Goal: Information Seeking & Learning: Learn about a topic

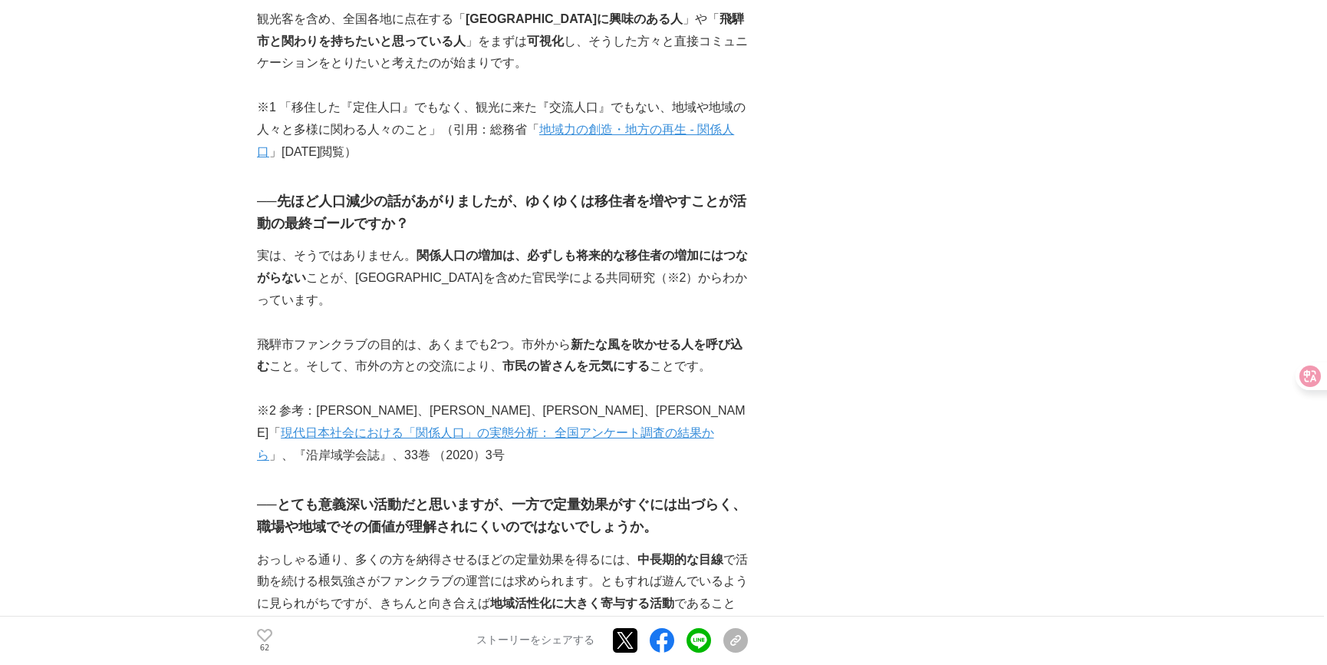
scroll to position [2139, 0]
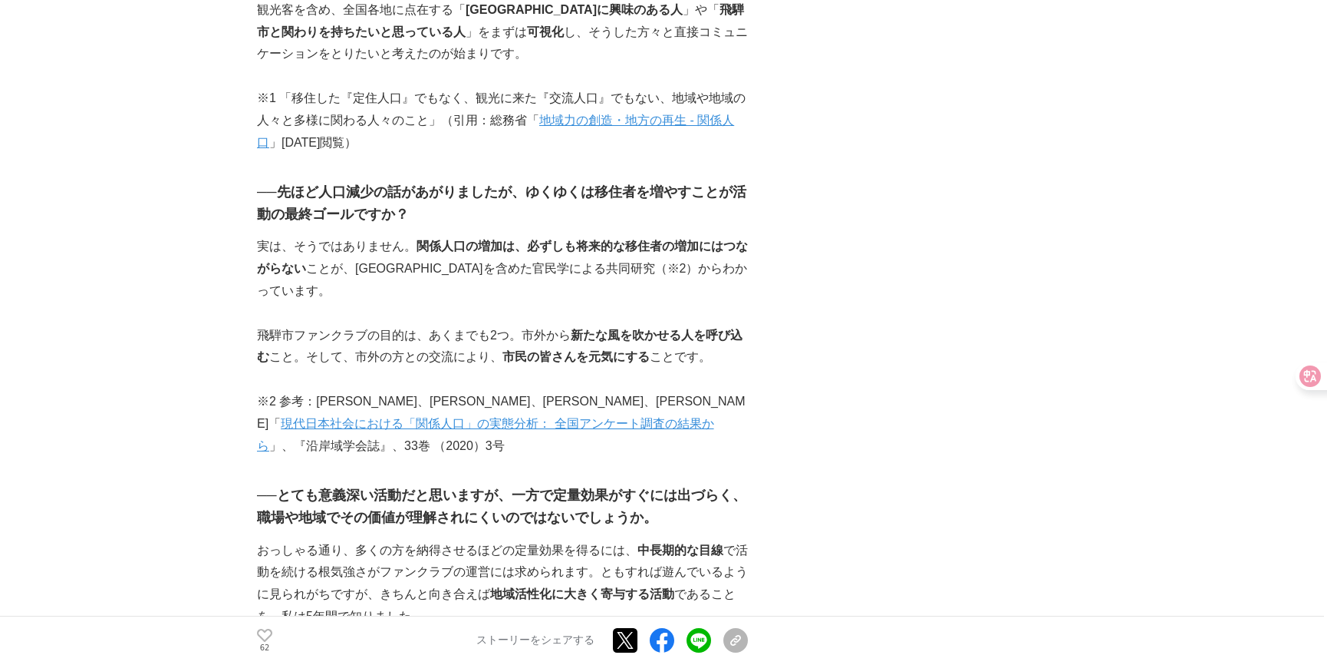
click at [1311, 378] on div at bounding box center [1316, 376] width 41 height 28
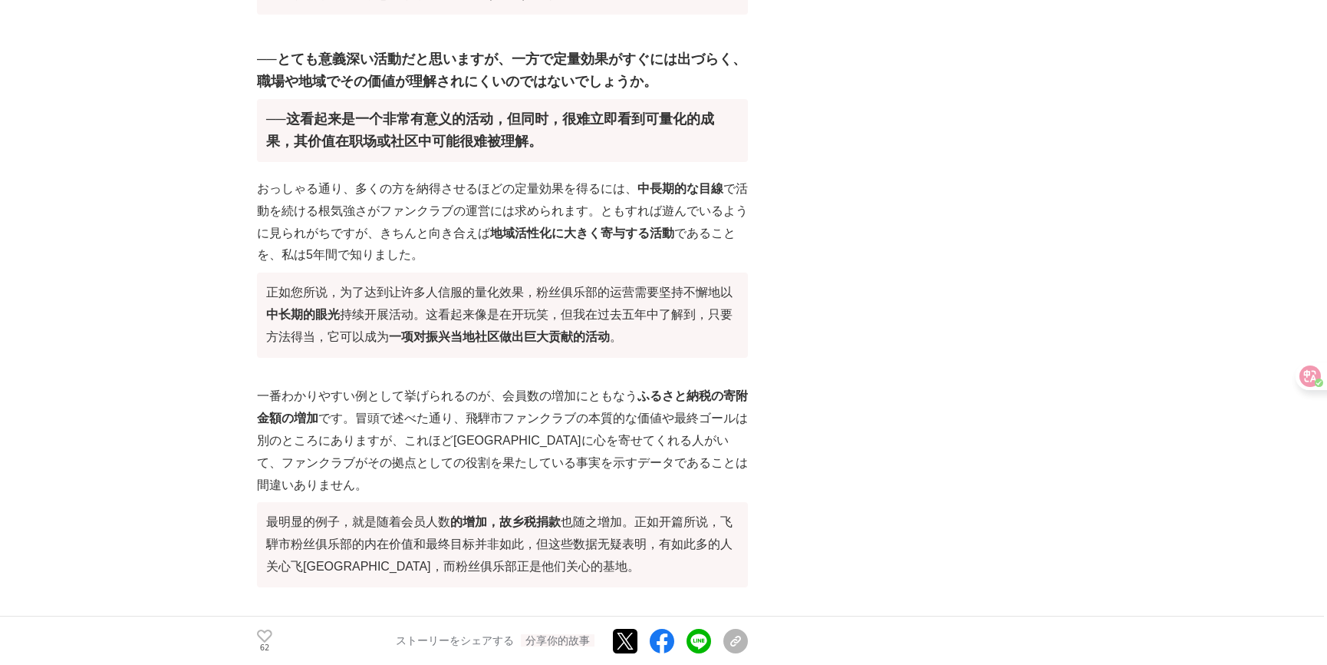
scroll to position [3095, 0]
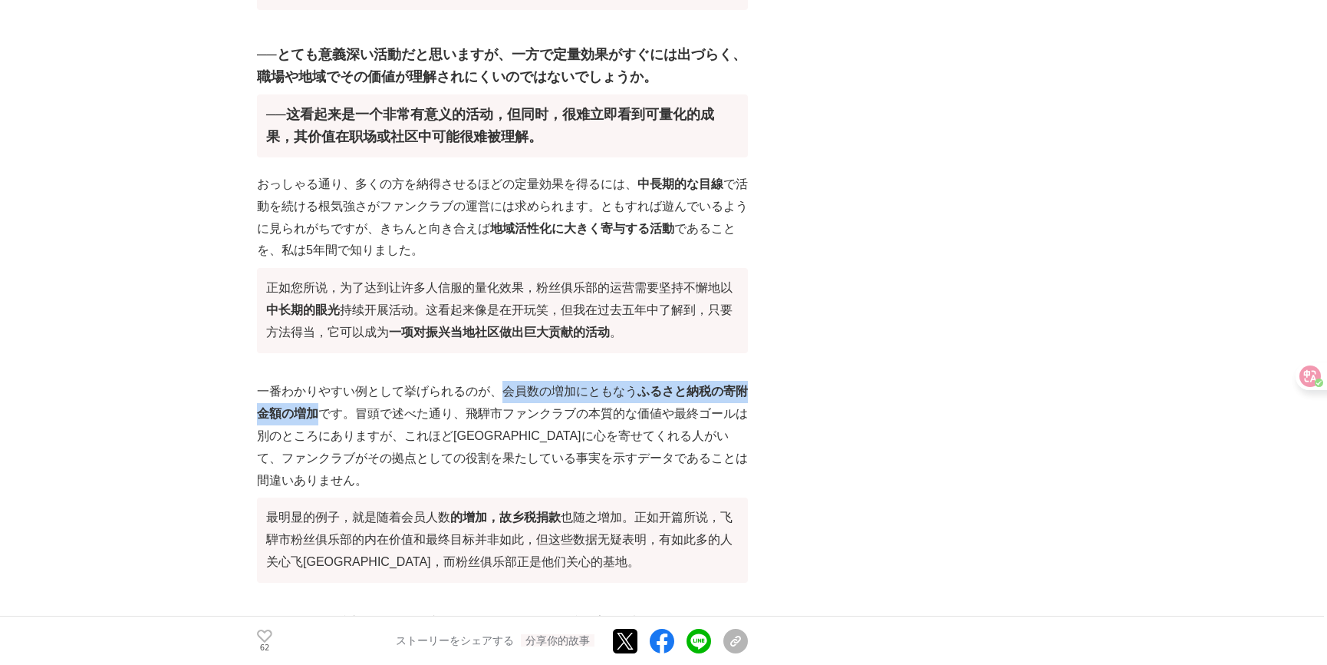
drag, startPoint x: 500, startPoint y: 302, endPoint x: 318, endPoint y: 316, distance: 182.4
click at [318, 381] on p "一番わかりやすい例として挙げられるのが、会員数の増加にともなう ふるさと納税の寄附金額の増加 です。冒頭で述べた通り、飛騨市ファンクラブの本質的な価値や最終ゴ…" at bounding box center [502, 484] width 491 height 207
click at [575, 381] on p "一番わかりやすい例として挙げられるのが、会員数の増加にともなう ふるさと納税の寄附金額の増加 です。冒頭で述べた通り、飛騨市ファンクラブの本質的な価値や最終ゴ…" at bounding box center [502, 484] width 491 height 207
drag, startPoint x: 500, startPoint y: 303, endPoint x: 317, endPoint y: 322, distance: 183.6
click at [317, 381] on p "一番わかりやすい例として挙げられるのが、会員数の増加にともなう ふるさと納税の寄附金額の増加 です。冒頭で述べた通り、飛騨市ファンクラブの本質的な価値や最終ゴ…" at bounding box center [502, 484] width 491 height 207
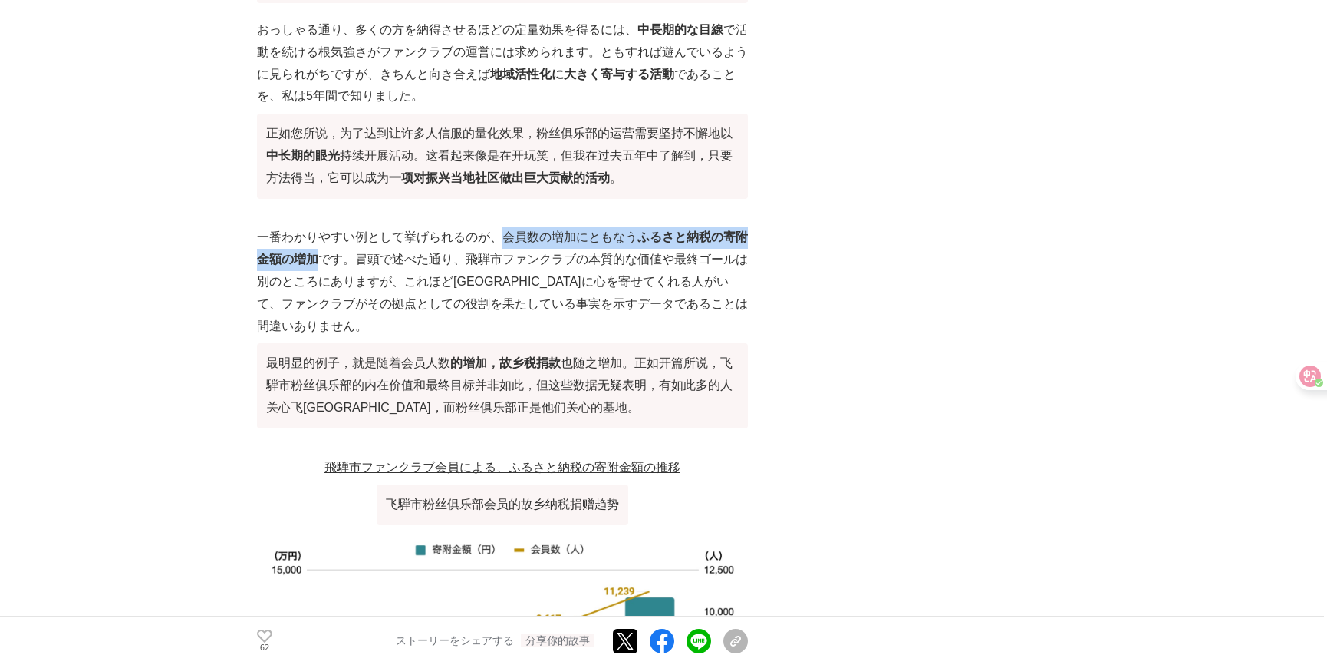
scroll to position [3305, 0]
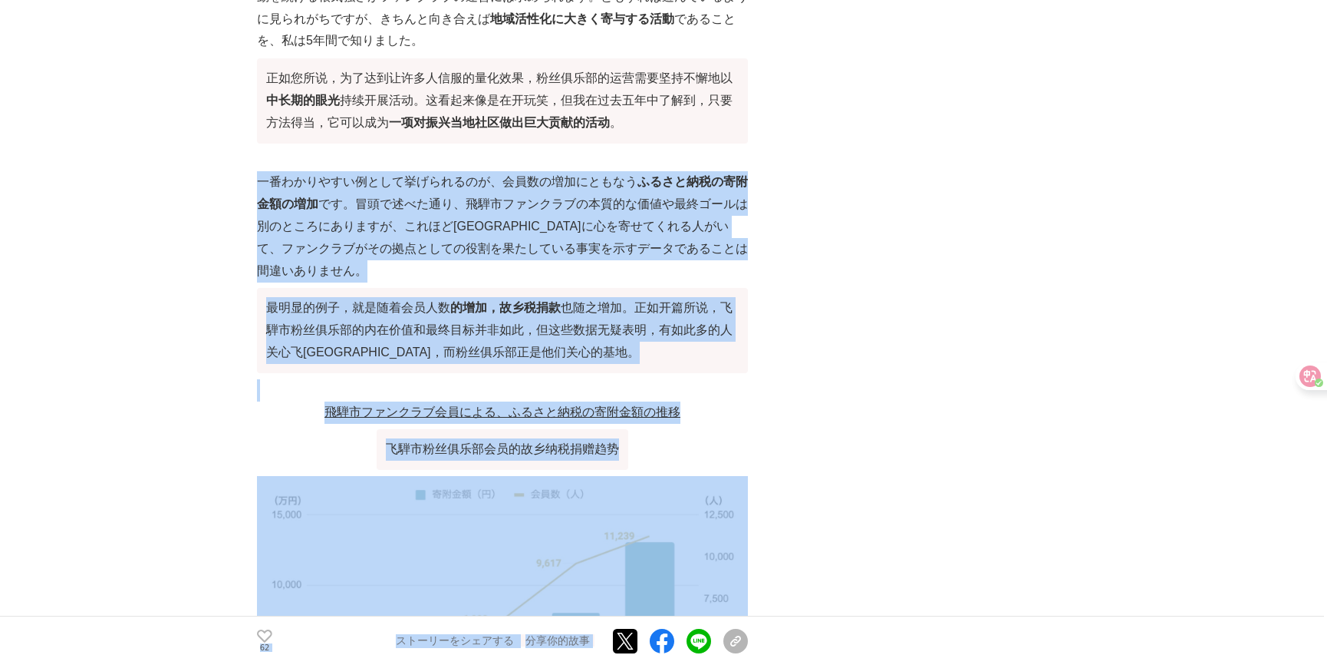
drag, startPoint x: 418, startPoint y: 115, endPoint x: 260, endPoint y: 88, distance: 160.3
click at [260, 171] on p "一番わかりやすい例として挙げられるのが、会員数の増加にともなう ふるさと納税の寄附金額の増加 です。冒頭で述べた通り、飛騨市ファンクラブの本質的な価値や最終ゴ…" at bounding box center [502, 274] width 491 height 207
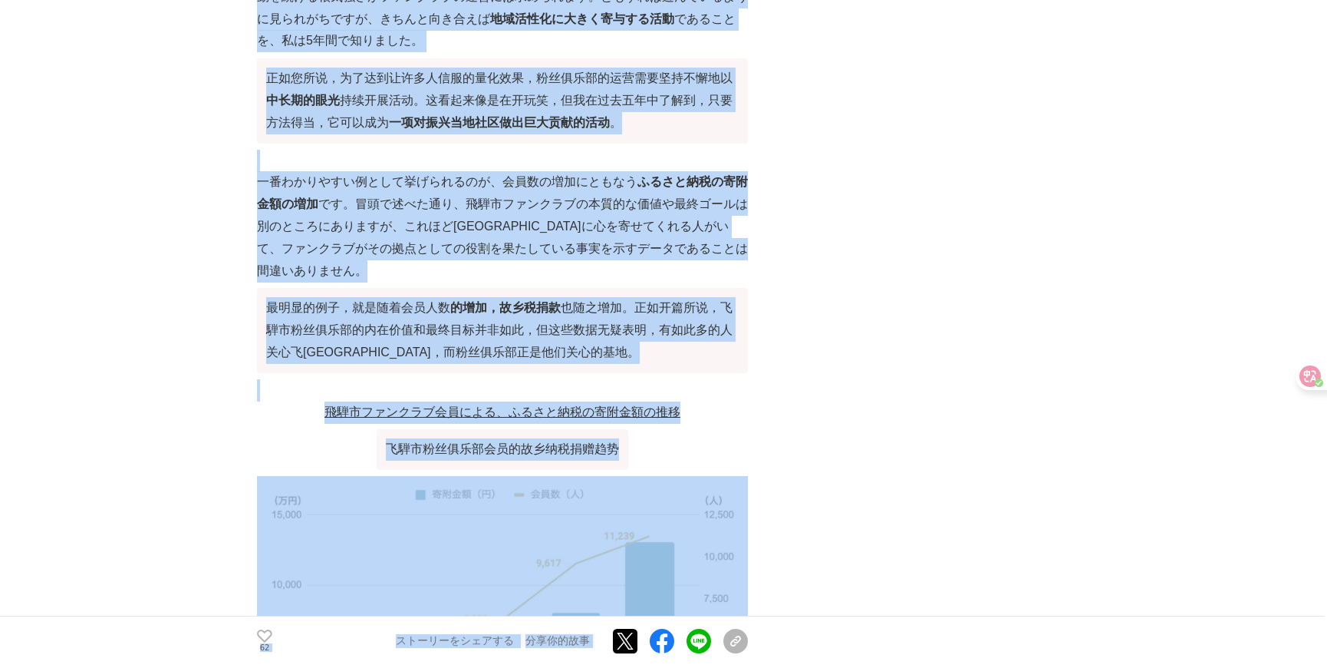
drag, startPoint x: 256, startPoint y: 91, endPoint x: 759, endPoint y: 146, distance: 506.3
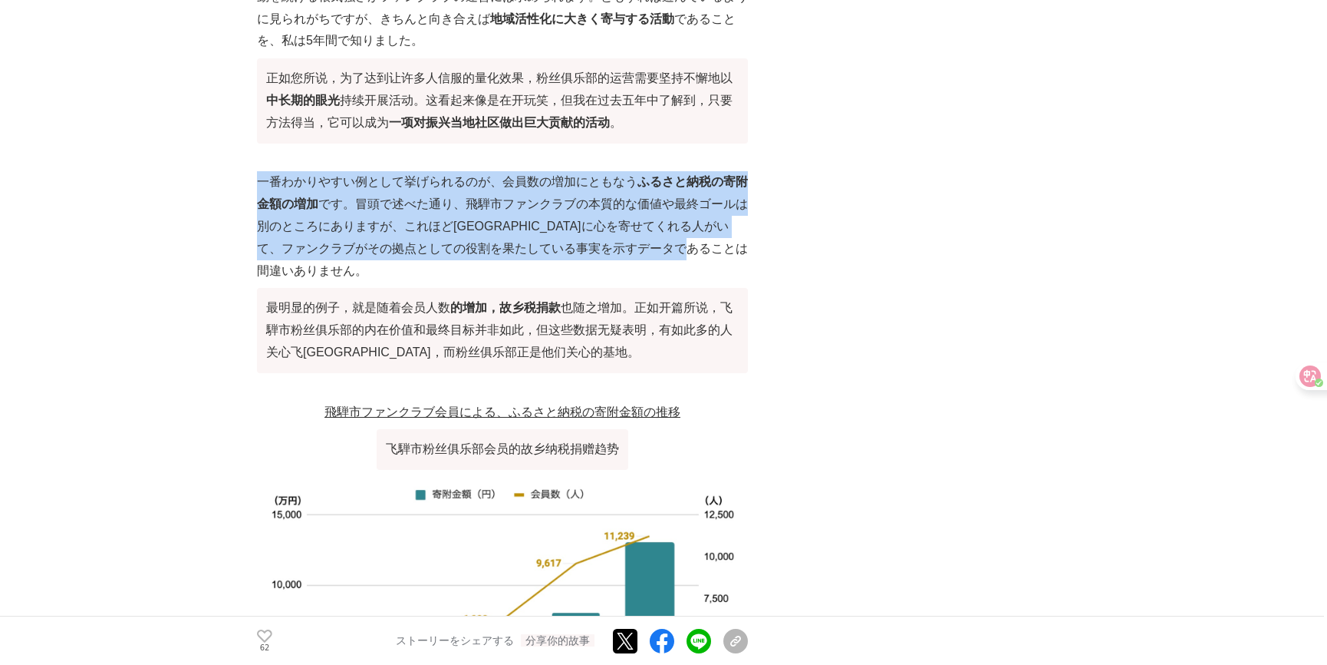
drag, startPoint x: 745, startPoint y: 157, endPoint x: 259, endPoint y: 92, distance: 490.1
click at [259, 171] on p "一番わかりやすい例として挙げられるのが、会員数の増加にともなう ふるさと納税の寄附金額の増加 です。冒頭で述べた通り、飛騨市ファンクラブの本質的な価値や最終ゴ…" at bounding box center [502, 274] width 491 height 207
copy p "一番わかりやすい例として挙げられるのが、会員数の増加にともなう ふるさと納税の寄附金額の増加 です。冒頭で述べた通り、飛騨市ファンクラブの本質的な価値や最終ゴ…"
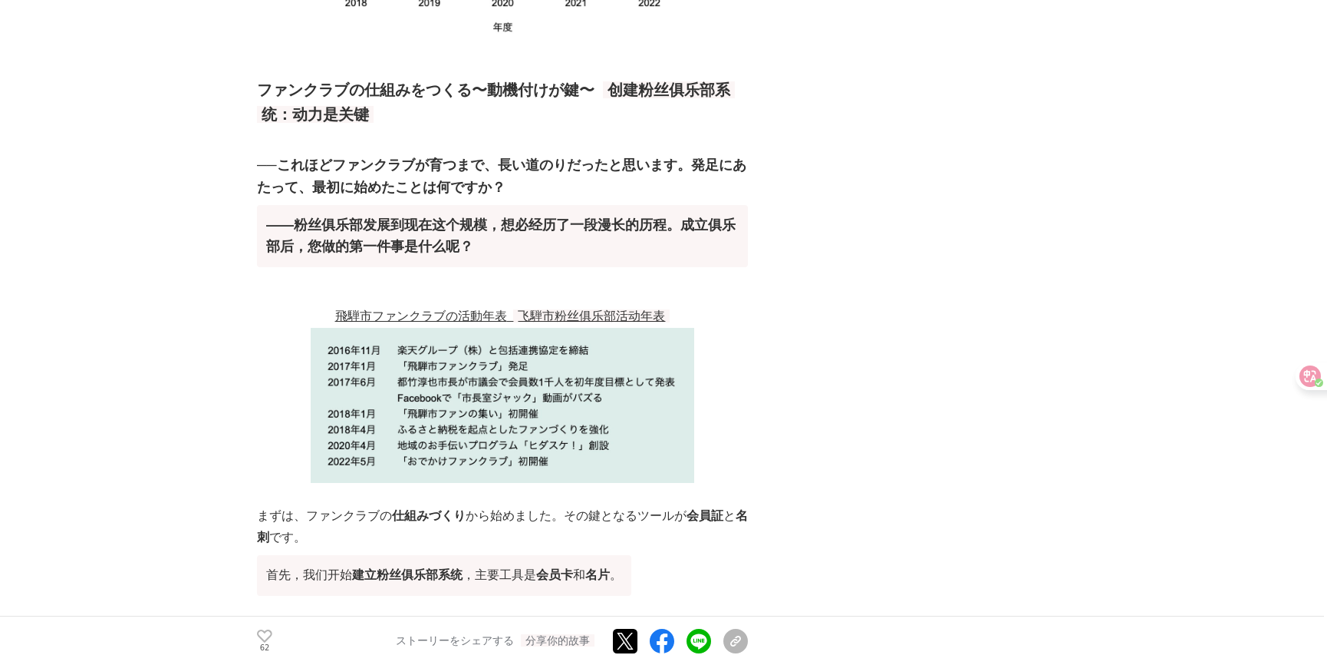
scroll to position [4072, 0]
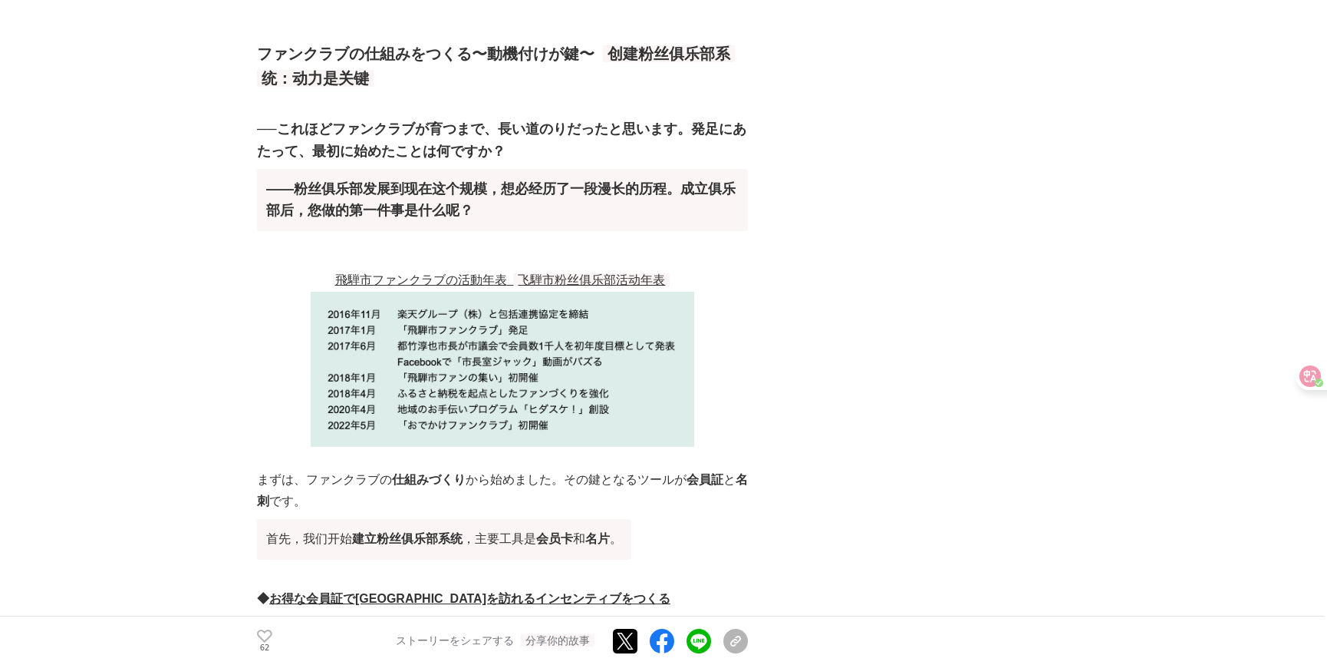
click at [699, 566] on p at bounding box center [502, 577] width 491 height 22
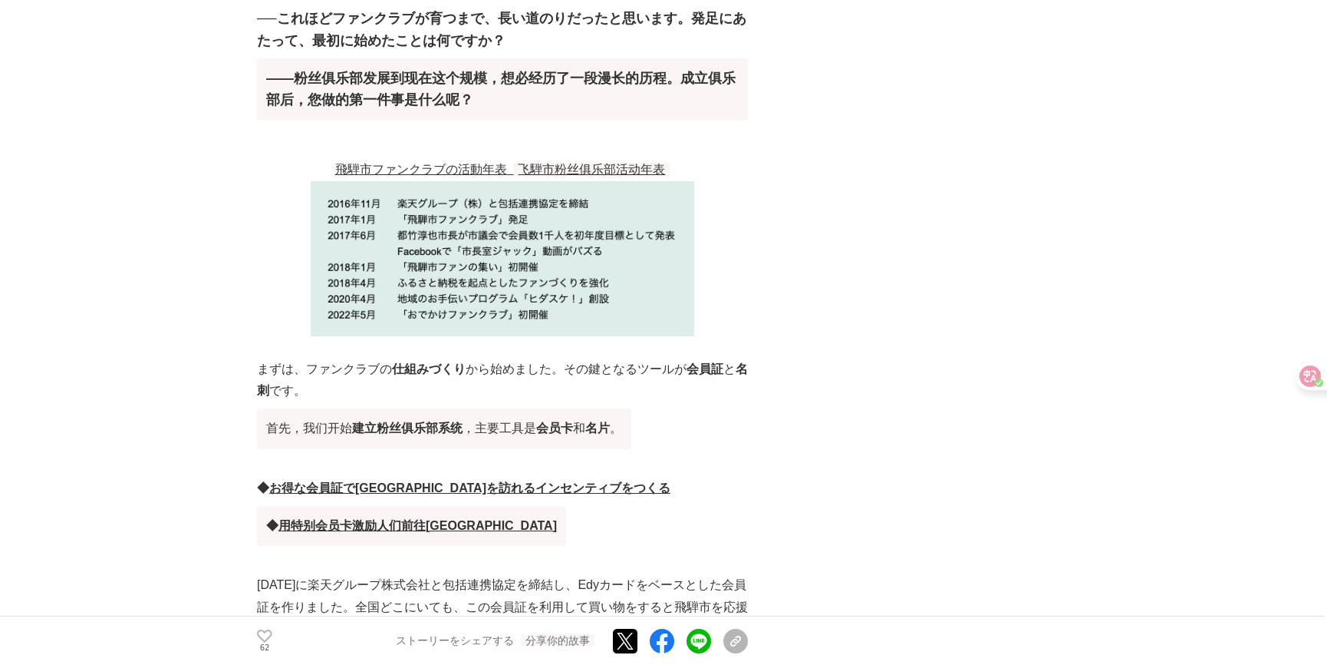
scroll to position [4282, 0]
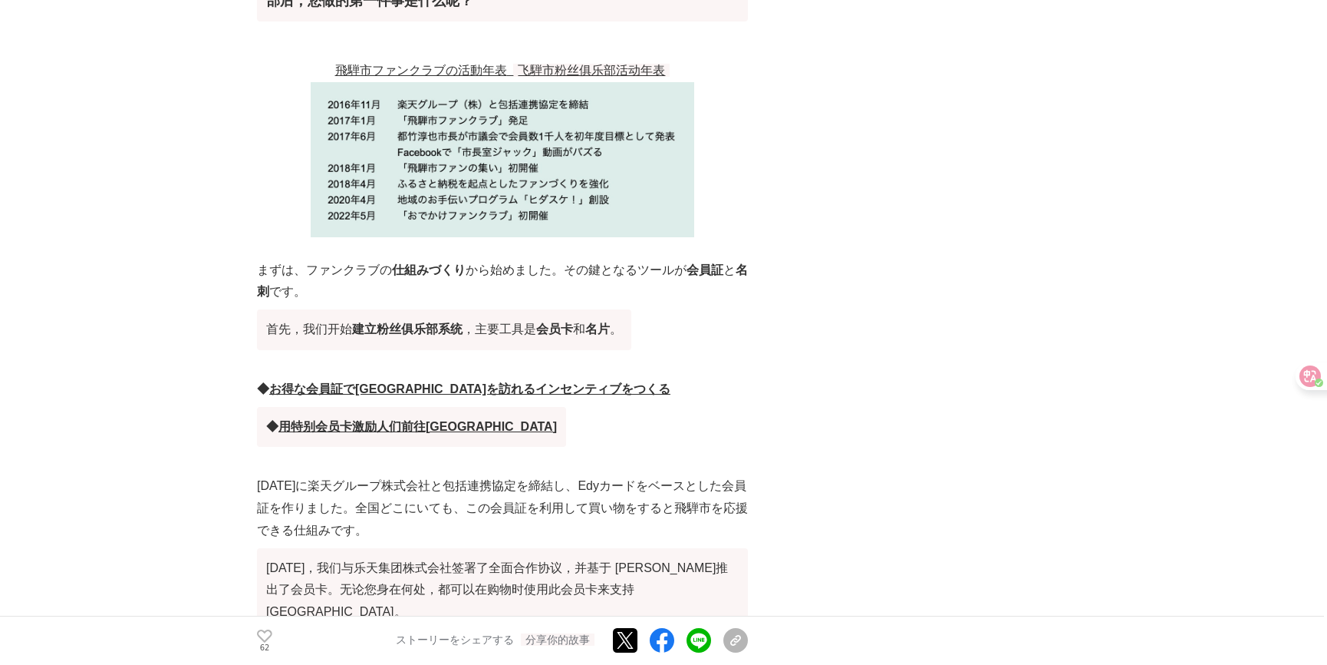
click at [539, 475] on p "[DATE]に楽天グループ株式会社と包括連携協定を締結し、Edyカードをベースとした会員証を作りました。全国どこにいても、この会員証を利用して買い物をすると飛…" at bounding box center [502, 556] width 491 height 163
click at [559, 475] on p "[DATE]に楽天グループ株式会社と包括連携協定を締結し、Edyカードをベースとした会員証を作りました。全国どこにいても、この会員証を利用して買い物をすると飛…" at bounding box center [502, 556] width 491 height 163
drag, startPoint x: 585, startPoint y: 276, endPoint x: 277, endPoint y: 276, distance: 307.7
click at [277, 378] on p "◆ お得な会員証で[GEOGRAPHIC_DATA]を訪れるインセンティブをつくる ◆ 用特别会员卡激励人们前往[GEOGRAPHIC_DATA]" at bounding box center [502, 415] width 491 height 75
copy u "お得な会員証で[GEOGRAPHIC_DATA]を訪れるインセンティブをつくる"
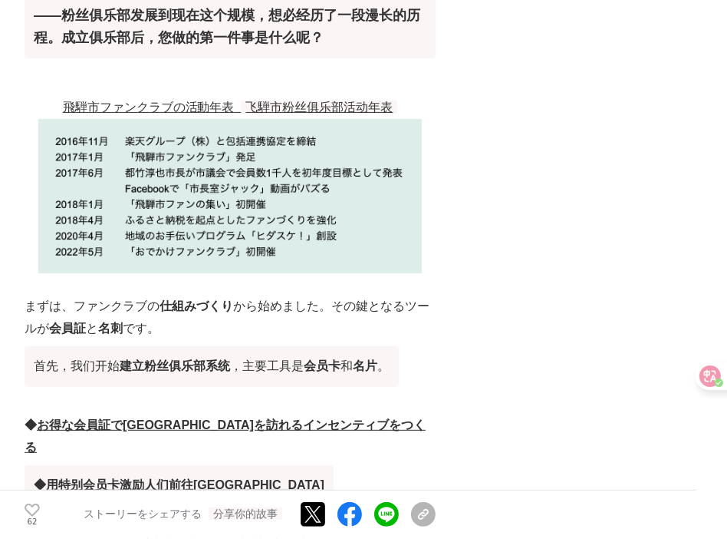
click at [370, 295] on p "まずは、ファンクラブの 仕組みづくり から始めました。その鍵となるツールが 会員証 と 名刺 です。 首先，我们开始 建立粉丝俱乐部系统 ，主要工具是 会员卡…" at bounding box center [230, 343] width 411 height 97
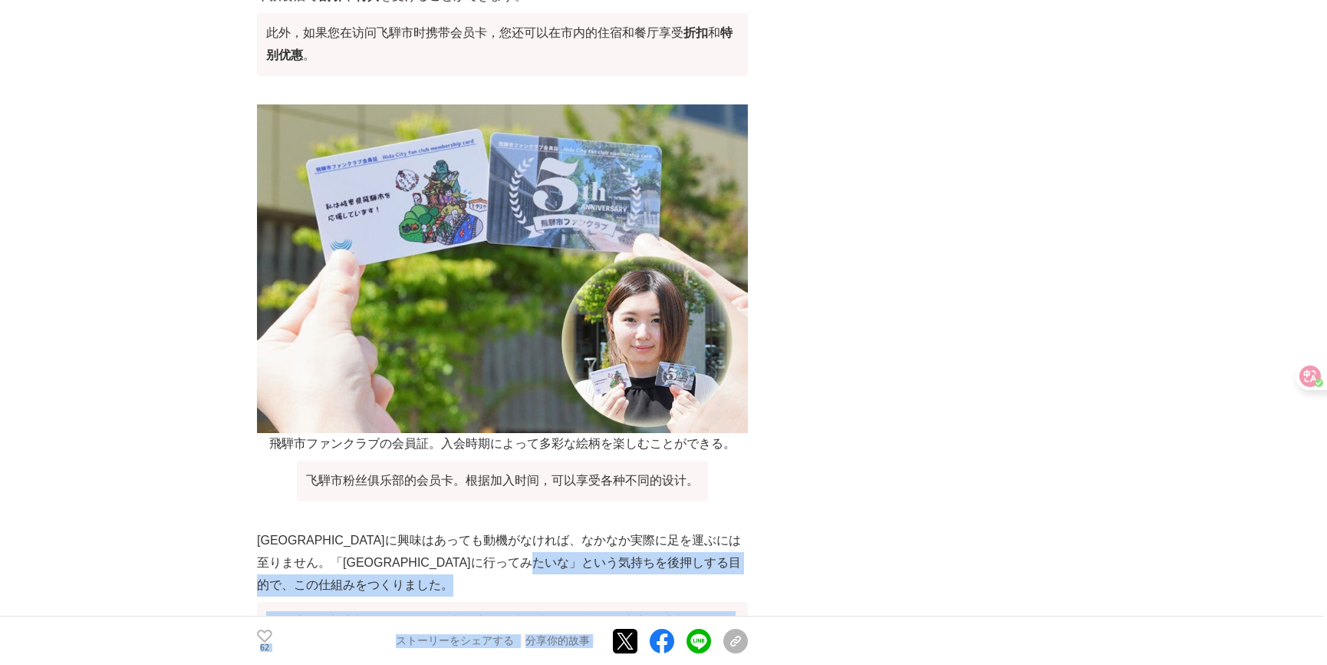
scroll to position [0, 0]
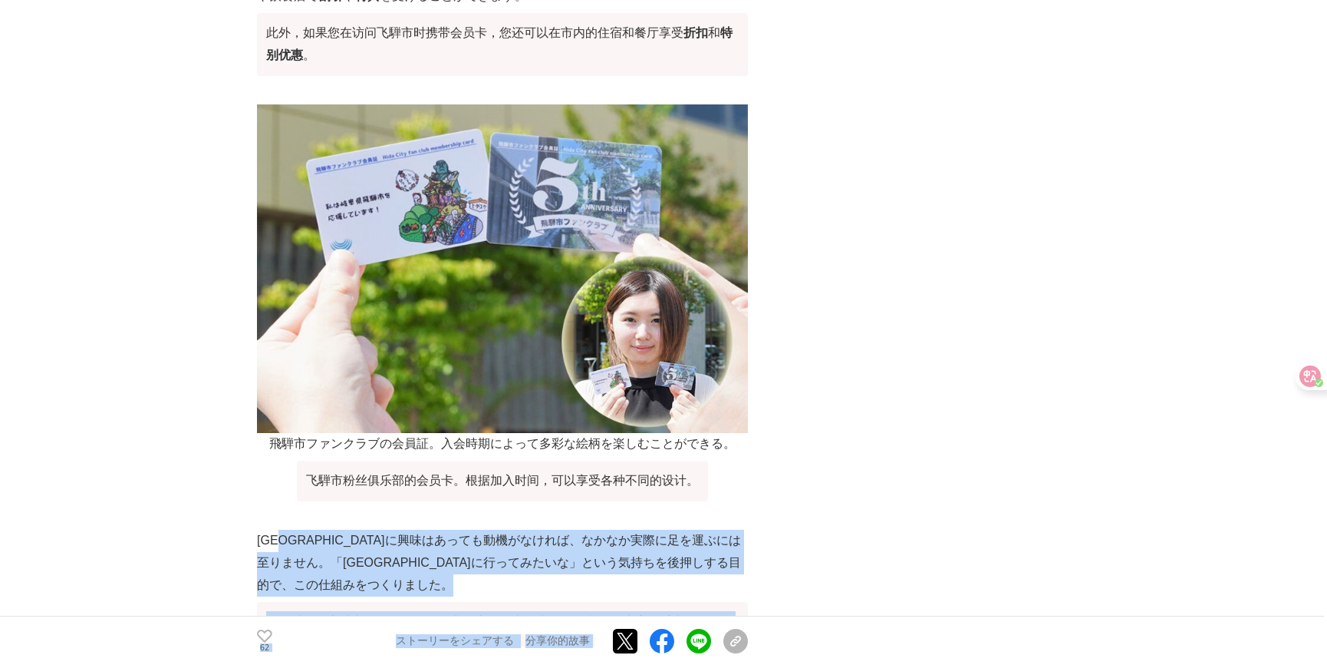
drag, startPoint x: 759, startPoint y: 428, endPoint x: 296, endPoint y: 410, distance: 463.1
click at [296, 529] on p "[GEOGRAPHIC_DATA]に興味はあっても動機がなければ、なかなか実際に足を運ぶには至りません。「[GEOGRAPHIC_DATA]に行ってみたいな」…" at bounding box center [502, 599] width 491 height 141
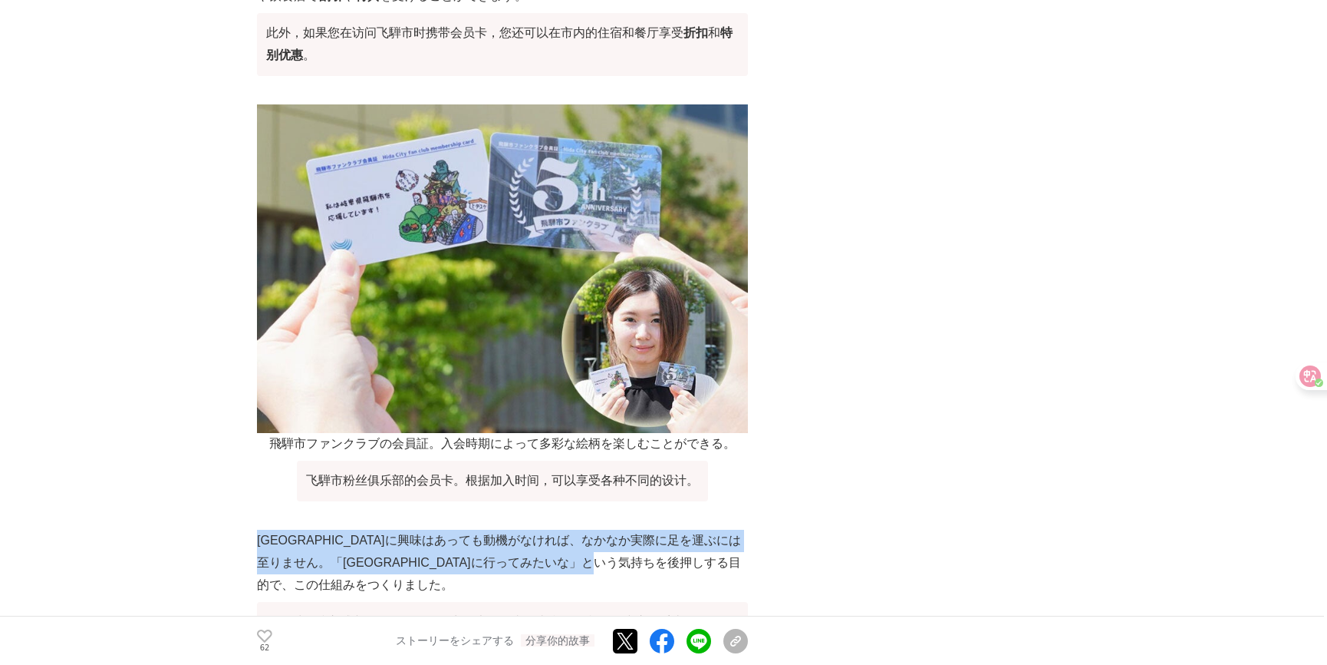
drag, startPoint x: 262, startPoint y: 404, endPoint x: 744, endPoint y: 427, distance: 482.4
click at [744, 529] on p "[GEOGRAPHIC_DATA]に興味はあっても動機がなければ、なかなか実際に足を運ぶには至りません。「[GEOGRAPHIC_DATA]に行ってみたいな」…" at bounding box center [502, 599] width 491 height 141
copy p "[GEOGRAPHIC_DATA]に興味はあっても動機がなければ、なかなか実際に足を運ぶには至りません。「[GEOGRAPHIC_DATA]に行ってみたいな」…"
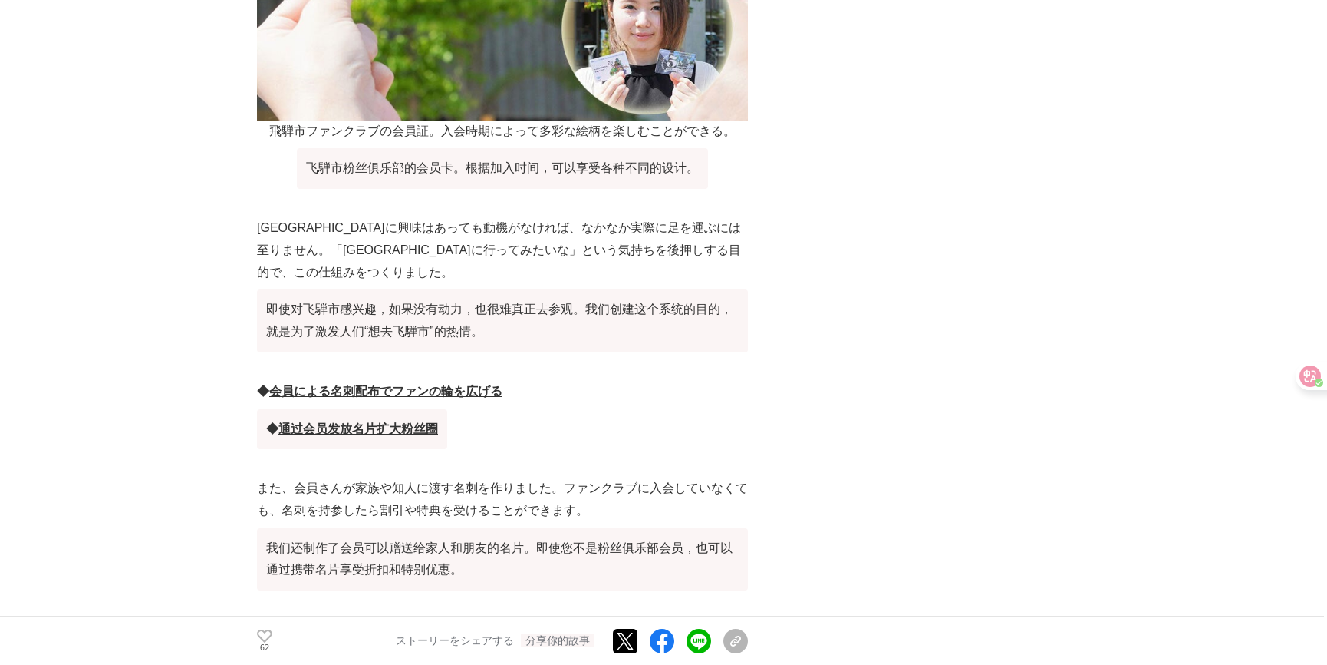
scroll to position [5328, 0]
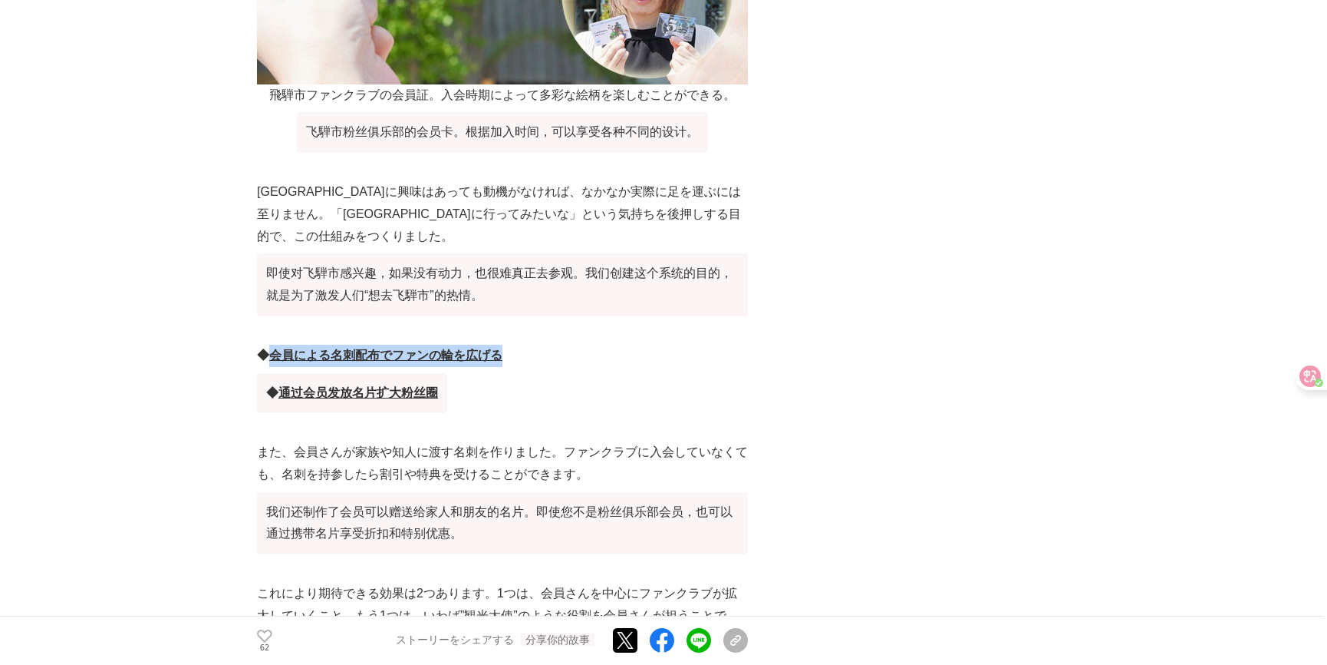
drag, startPoint x: 519, startPoint y: 194, endPoint x: 275, endPoint y: 194, distance: 244.0
click at [275, 345] on p "◆ 会員による名刺配布でファンの輪を広げる ◆ 通过会员发放名片扩大粉丝圈" at bounding box center [502, 382] width 491 height 75
copy u "会員による名刺配布でファンの輪を広げる"
click at [441, 582] on p "これにより期待できる効果は2つあります。1つは、会員さんを中心にファンクラブが拡大していくこと。もう1つは、いわば”観光大使”のような役割を会員さんが担うこと…" at bounding box center [502, 652] width 491 height 141
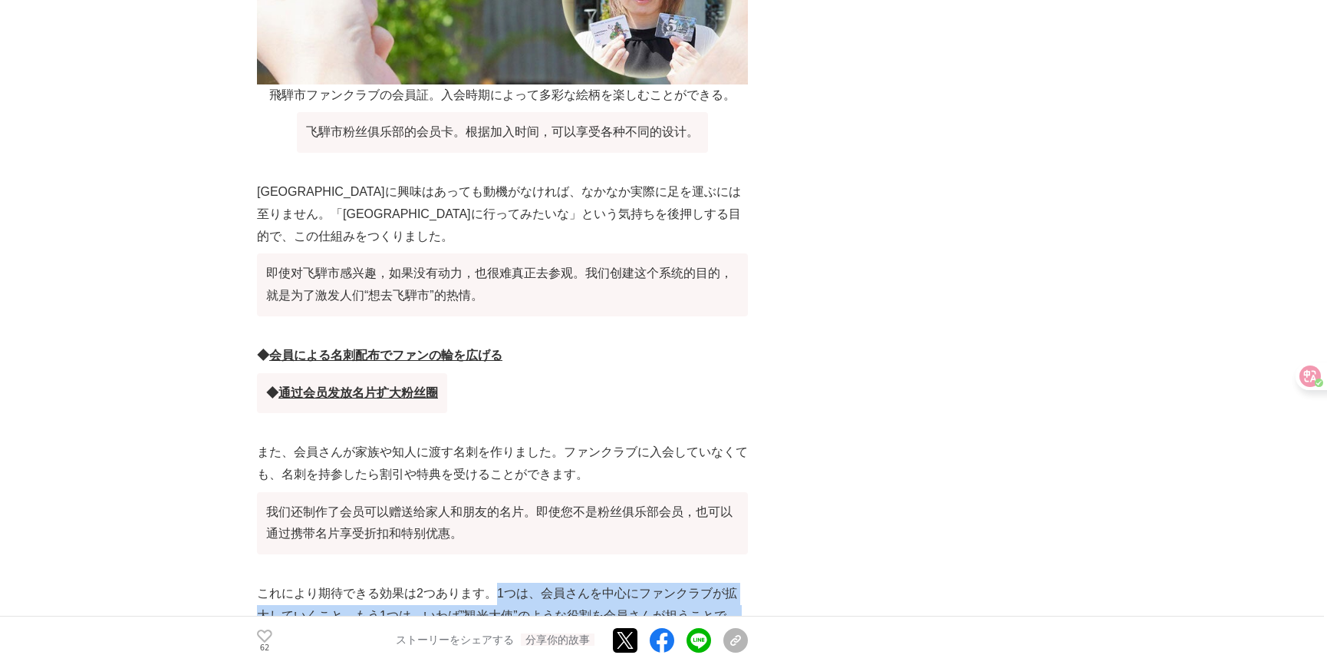
drag, startPoint x: 540, startPoint y: 479, endPoint x: 496, endPoint y: 442, distance: 57.2
click at [496, 582] on p "これにより期待できる効果は2つあります。1つは、会員さんを中心にファンクラブが拡大していくこと。もう1つは、いわば”観光大使”のような役割を会員さんが担うこと…" at bounding box center [502, 652] width 491 height 141
copy p "1つは、会員さんを中心にファンクラブが拡大していくこと。もう1つは、いわば”観光大使”のような役割を会員さんが担うことで、より[GEOGRAPHIC_DATA…"
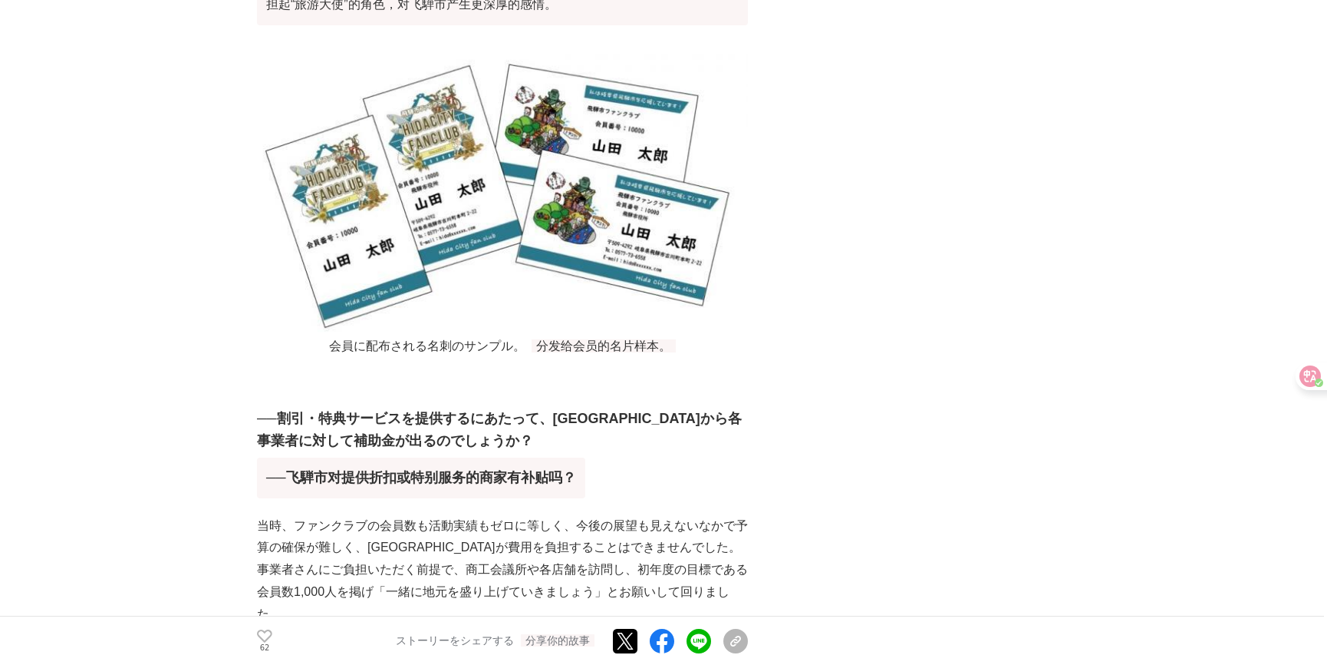
scroll to position [6025, 0]
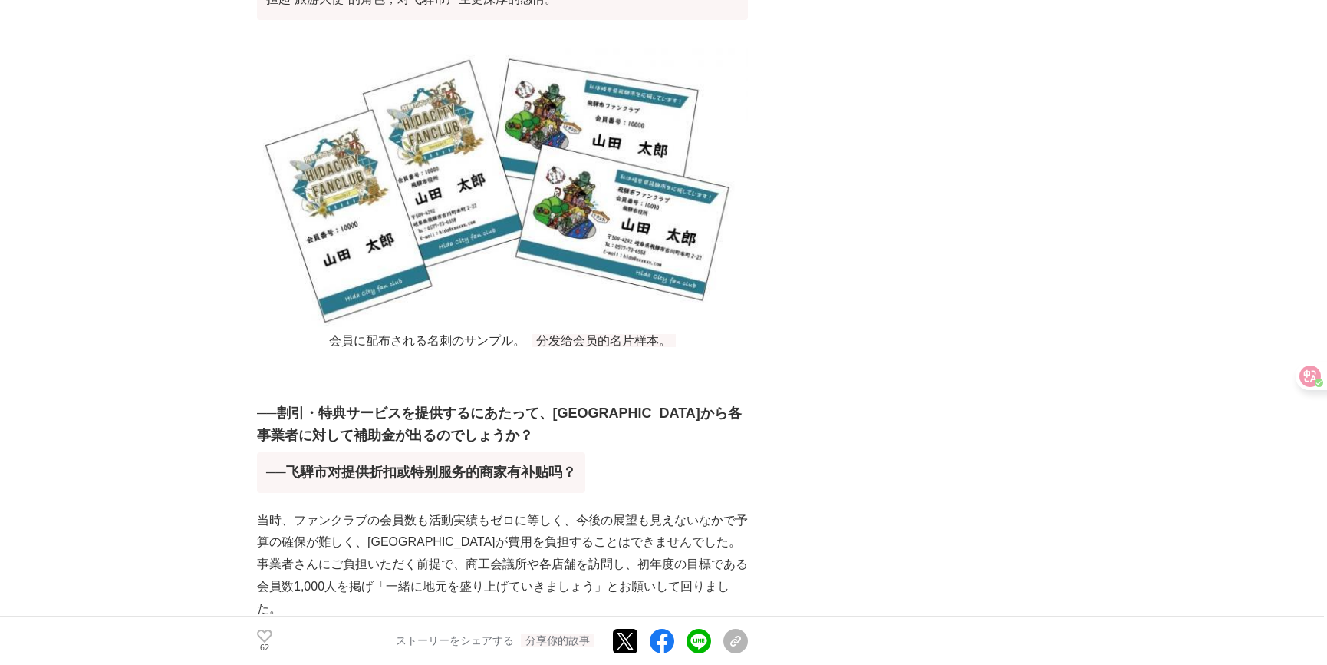
drag, startPoint x: 399, startPoint y: 493, endPoint x: 615, endPoint y: 510, distance: 216.2
click at [615, 626] on font "当时，粉丝俱乐部的会员人数和活动成果几乎为零，前景不明朗，预算难以落实，飞騨市也无力承担相关费用。我们设想费用由商家承担，走访了商会和各店铺，设定了第一年吸引…" at bounding box center [502, 668] width 491 height 84
drag, startPoint x: 614, startPoint y: 513, endPoint x: 653, endPoint y: 519, distance: 39.5
click at [653, 626] on font "当时，粉丝俱乐部的会员人数和活动成果几乎为零，前景不明朗，预算难以落实，飞騨市也无力承担相关费用。我们设想费用由商家承担，走访了商会和各店铺，设定了第一年吸引…" at bounding box center [502, 668] width 491 height 84
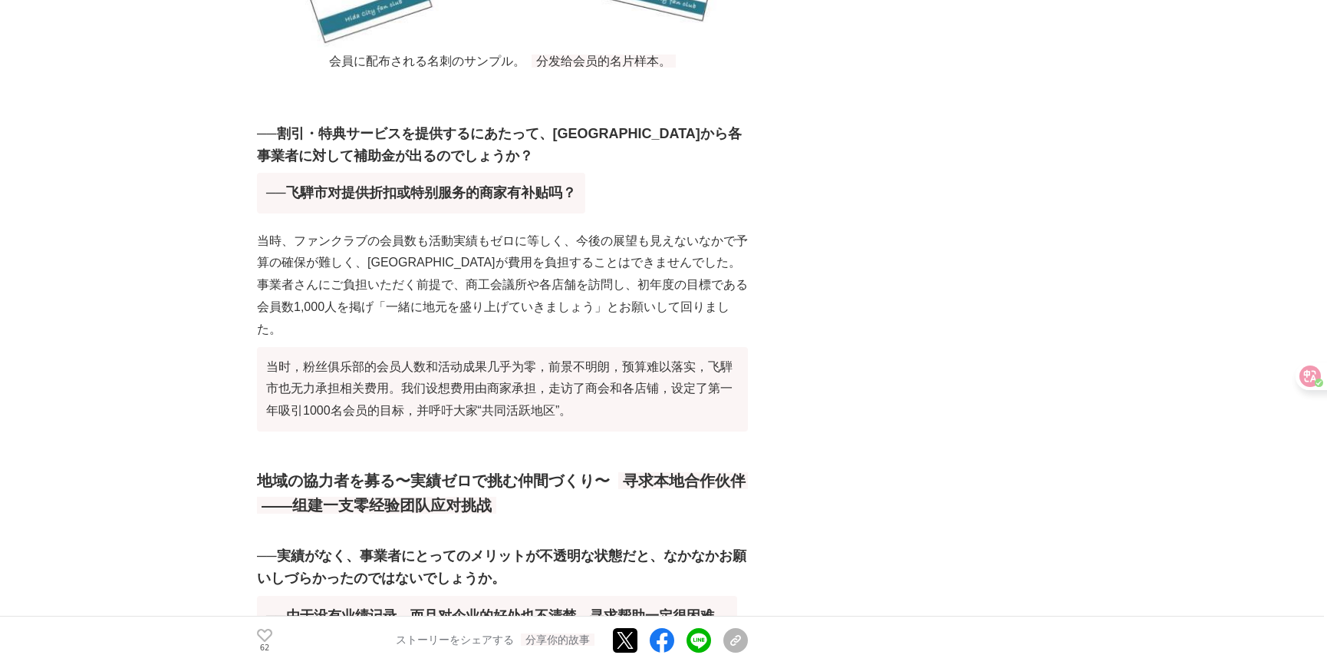
scroll to position [0, 0]
click at [728, 608] on font "──由于没有业绩记录，而且对企业的好处也不清楚，寻求帮助一定很困难。" at bounding box center [497, 615] width 462 height 15
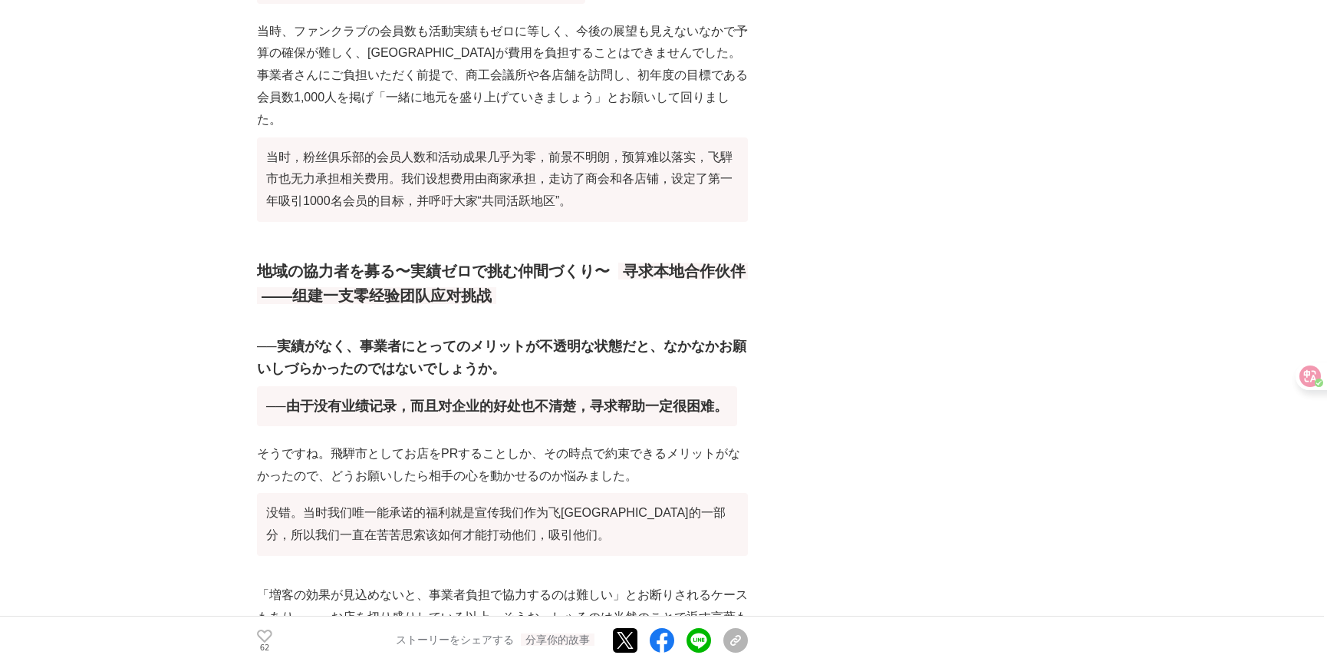
drag, startPoint x: 526, startPoint y: 352, endPoint x: 522, endPoint y: 359, distance: 7.9
click at [522, 493] on font "没错。当时我们唯一能承诺的福利就是宣传我们作为飞[GEOGRAPHIC_DATA]的一部分，所以我们一直在苦苦思索该如何才能打动他们，吸引他们。" at bounding box center [502, 524] width 491 height 63
drag, startPoint x: 522, startPoint y: 359, endPoint x: 509, endPoint y: 356, distance: 13.4
click at [509, 493] on font "没错。当时我们唯一能承诺的福利就是宣传我们作为飞[GEOGRAPHIC_DATA]的一部分，所以我们一直在苦苦思索该如何才能打动他们，吸引他们。" at bounding box center [502, 524] width 491 height 63
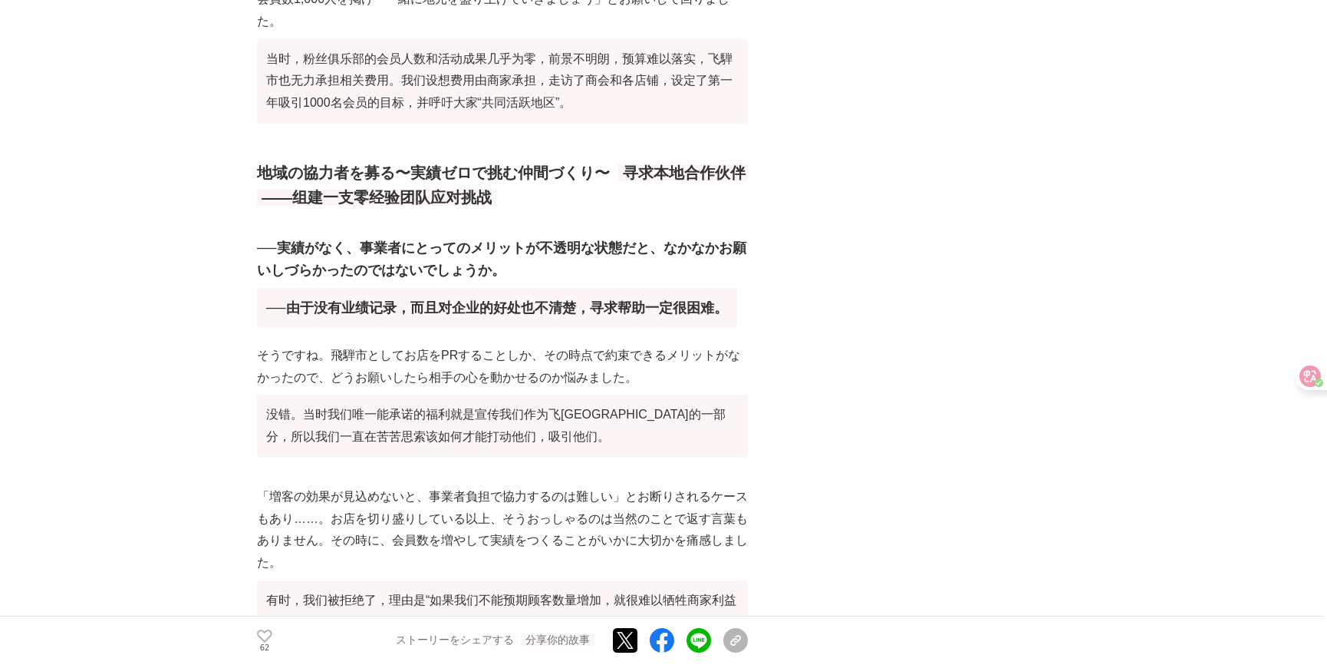
scroll to position [6653, 0]
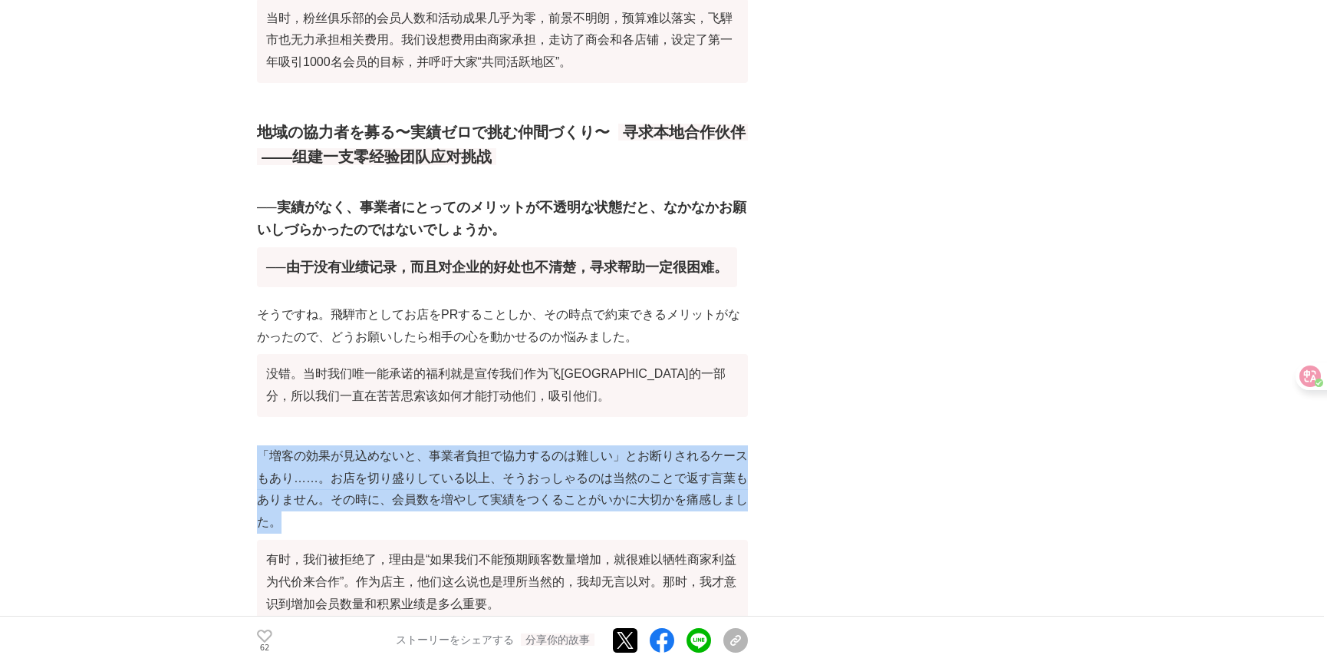
drag, startPoint x: 268, startPoint y: 273, endPoint x: 384, endPoint y: 339, distance: 133.3
click at [384, 445] on p "「増客の効果が見込めないと、事業者負担で協力するのは難しい」とお断りされるケースもあり……。お店を切り盛りしている以上、そうおっしゃるのは当然のことで返す言葉…" at bounding box center [502, 538] width 491 height 186
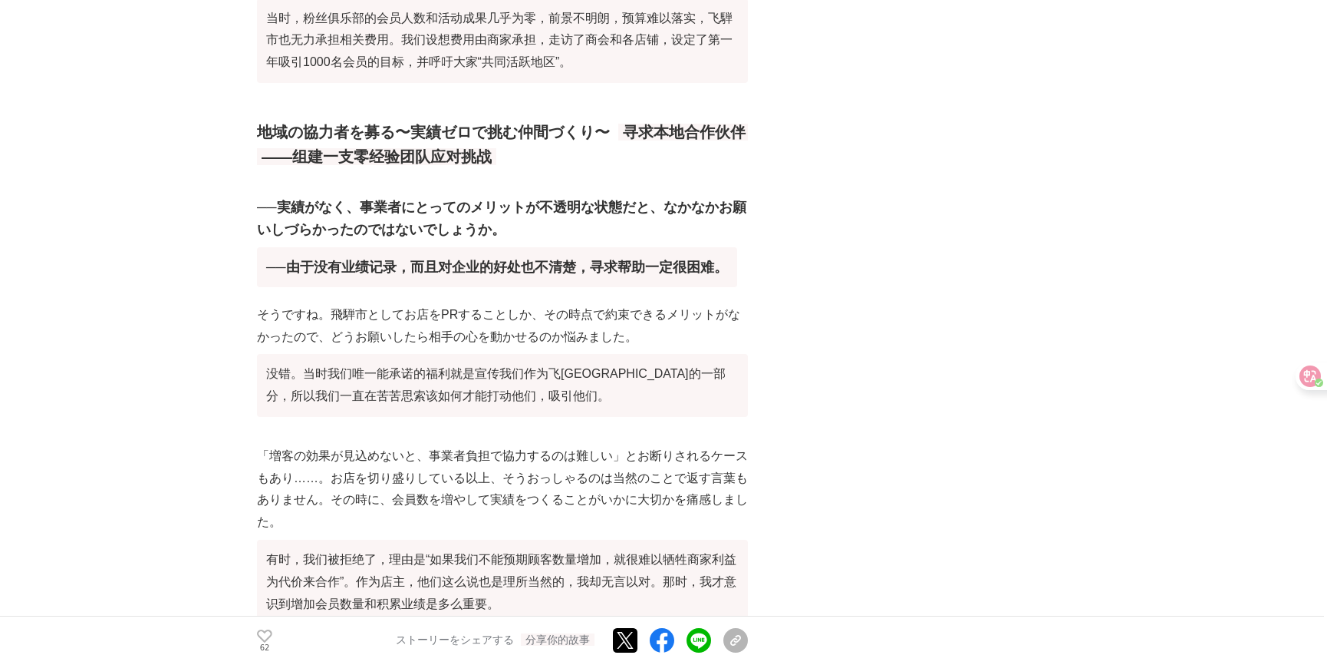
drag, startPoint x: 528, startPoint y: 427, endPoint x: 552, endPoint y: 420, distance: 24.8
click at [552, 539] on font "有时，我们被拒绝了，理由是“如果我们不能预期顾客数量增加，就很难以牺牲商家利益为代价来合作”。作为店主，他们这么说也是理所当然的，我却无言以对。那时，我才意识…" at bounding box center [502, 581] width 491 height 84
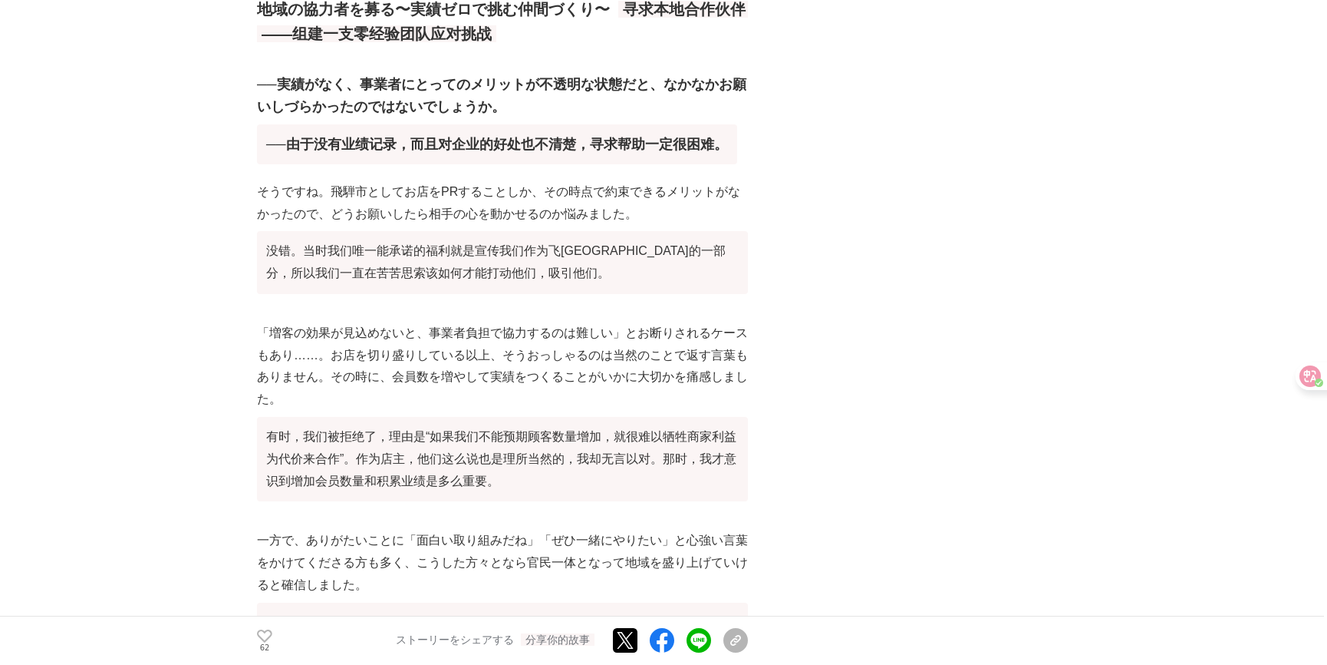
scroll to position [6792, 0]
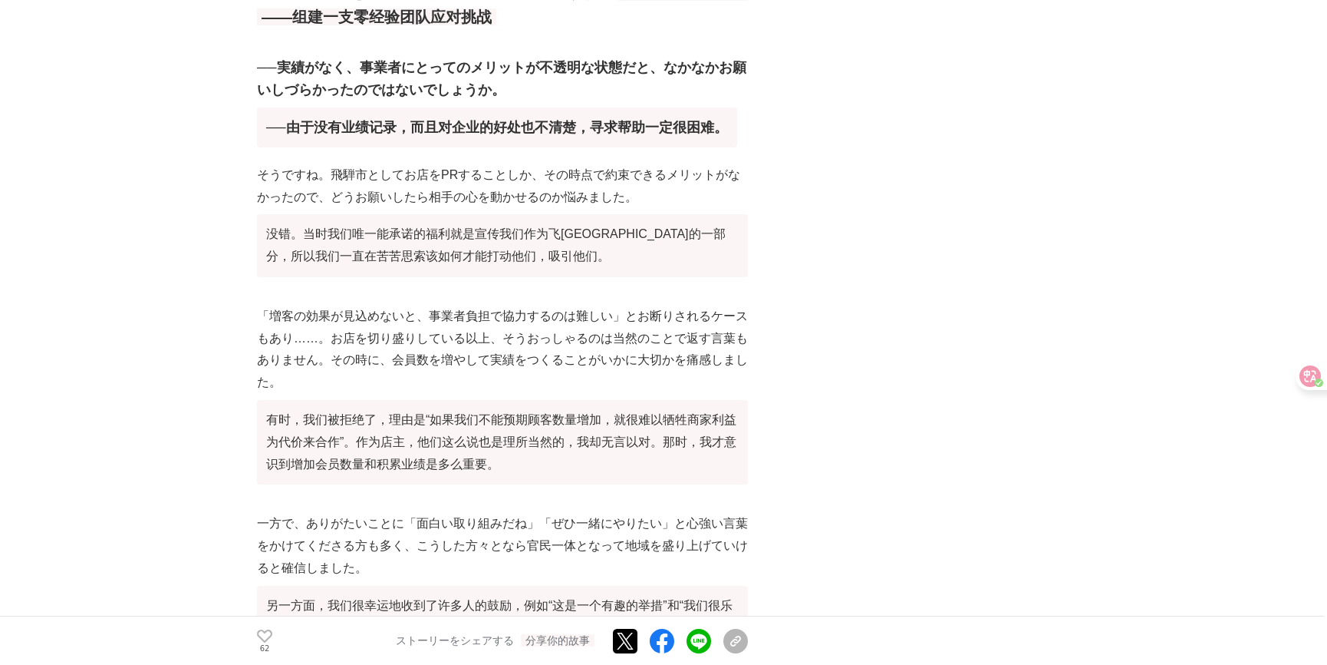
drag, startPoint x: 543, startPoint y: 471, endPoint x: 496, endPoint y: 477, distance: 47.2
click at [496, 585] on font "另一方面，我们很幸运地收到了许多人的鼓励，例如“这是一个有趣的举措”和“我们很乐意与您合作”，我们坚信，有了这些人的支持，公共和私营部门可以共同努力，振兴该地…" at bounding box center [502, 627] width 491 height 84
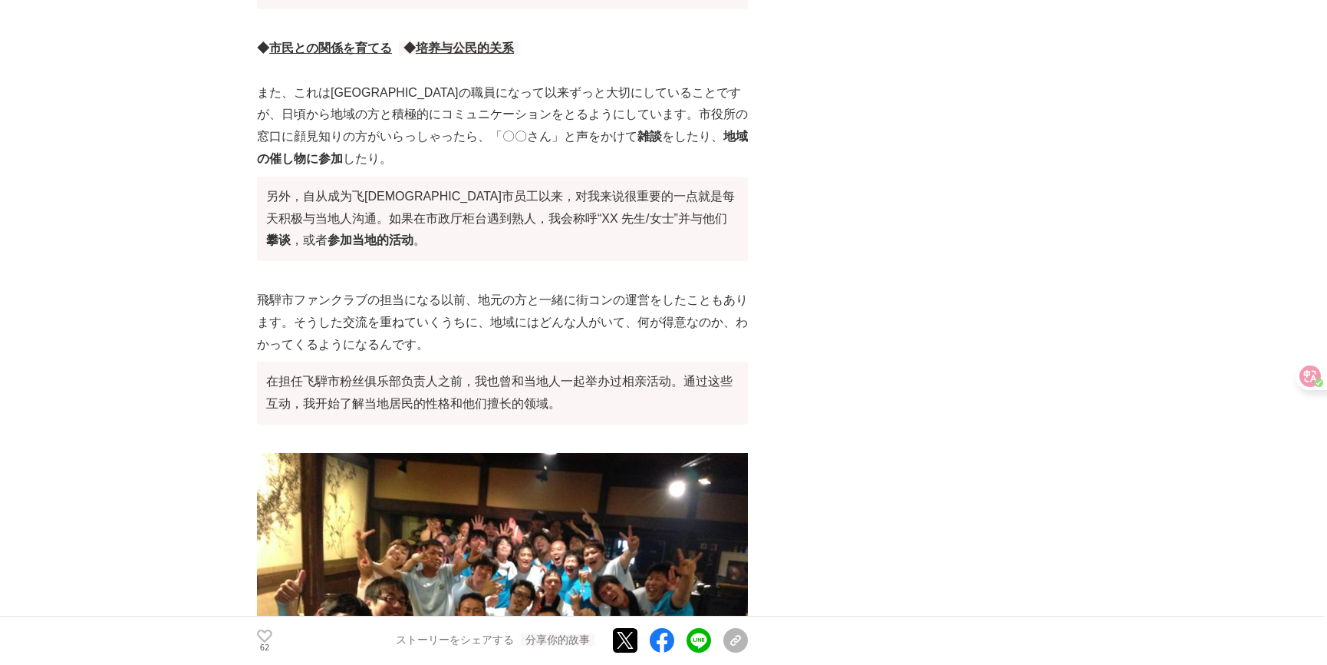
scroll to position [8606, 0]
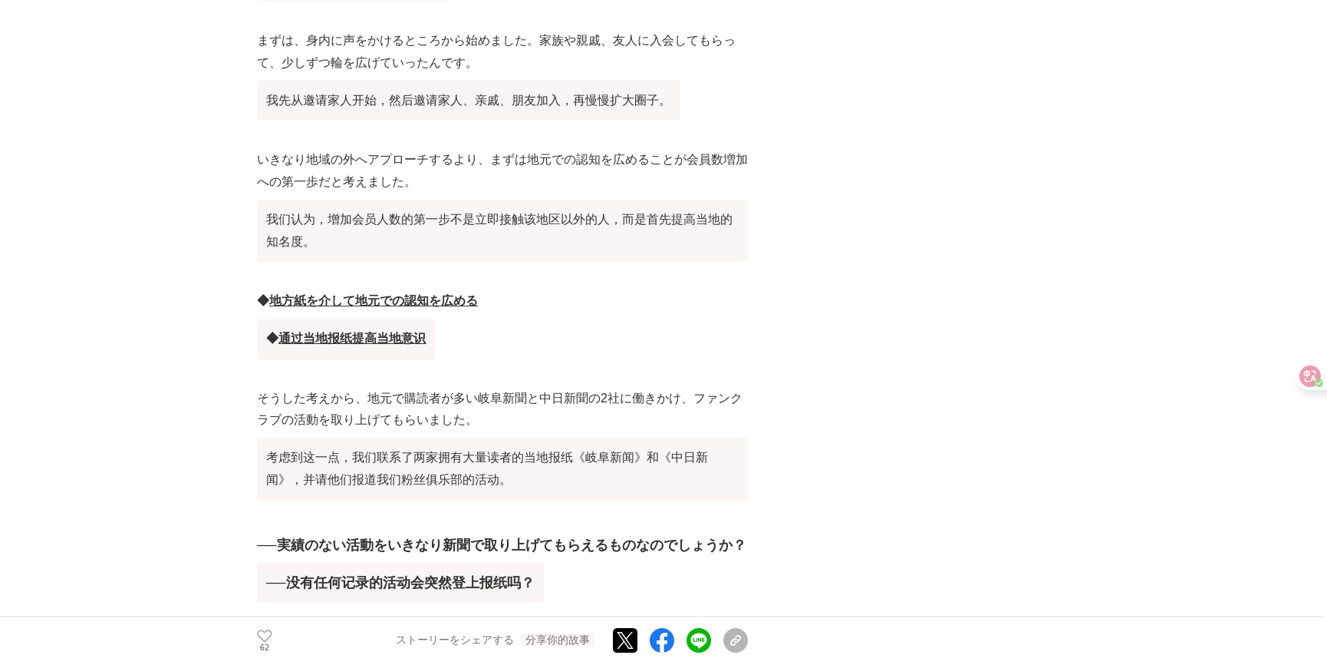
scroll to position [10281, 0]
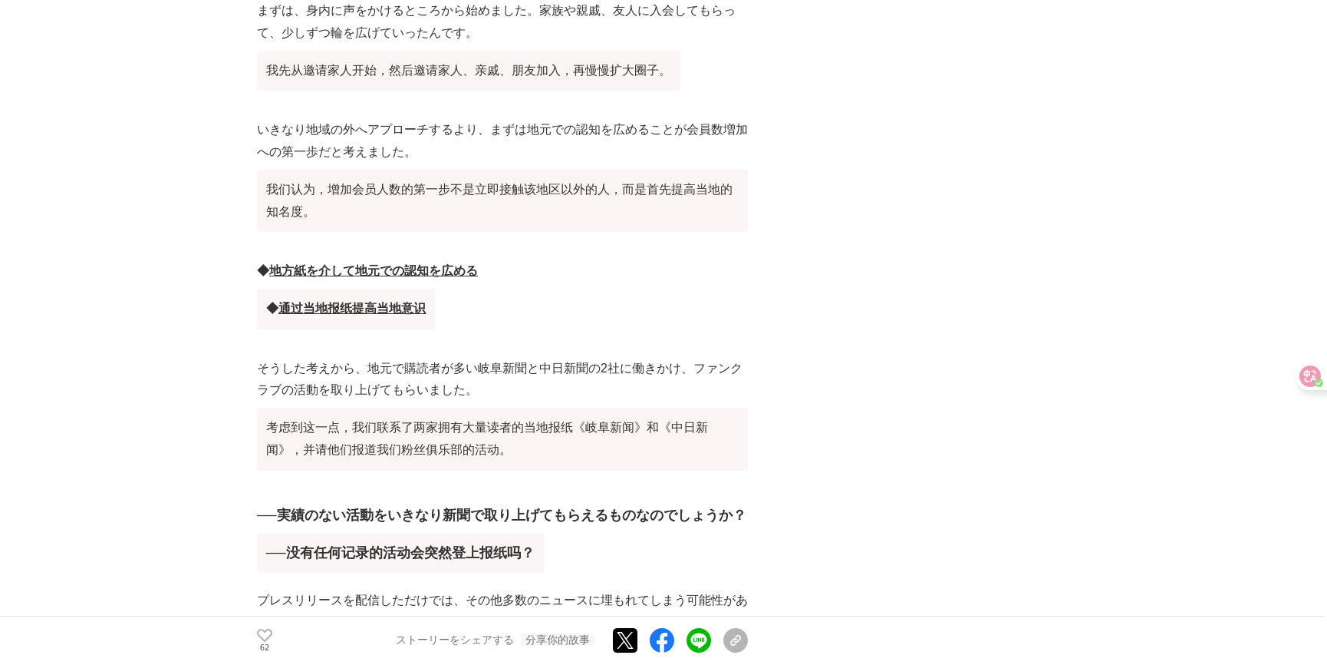
click at [528, 504] on h3 "──実績のない活動をいきなり新聞で取り上げてもらえるものなのでしょうか？ ──没有任何记录的活动会突然登上报纸吗？" at bounding box center [502, 541] width 491 height 75
drag, startPoint x: 467, startPoint y: 262, endPoint x: 386, endPoint y: 273, distance: 81.4
click at [386, 504] on h3 "──実績のない活動をいきなり新聞で取り上げてもらえるものなのでしょうか？ ──没有任何记录的活动会突然登上报纸吗？" at bounding box center [502, 541] width 491 height 75
drag, startPoint x: 292, startPoint y: 302, endPoint x: 559, endPoint y: 304, distance: 267.8
click at [559, 504] on h3 "──実績のない活動をいきなり新聞で取り上げてもらえるものなのでしょうか？ ──没有任何记录的活动会突然登上报纸吗？" at bounding box center [502, 541] width 491 height 75
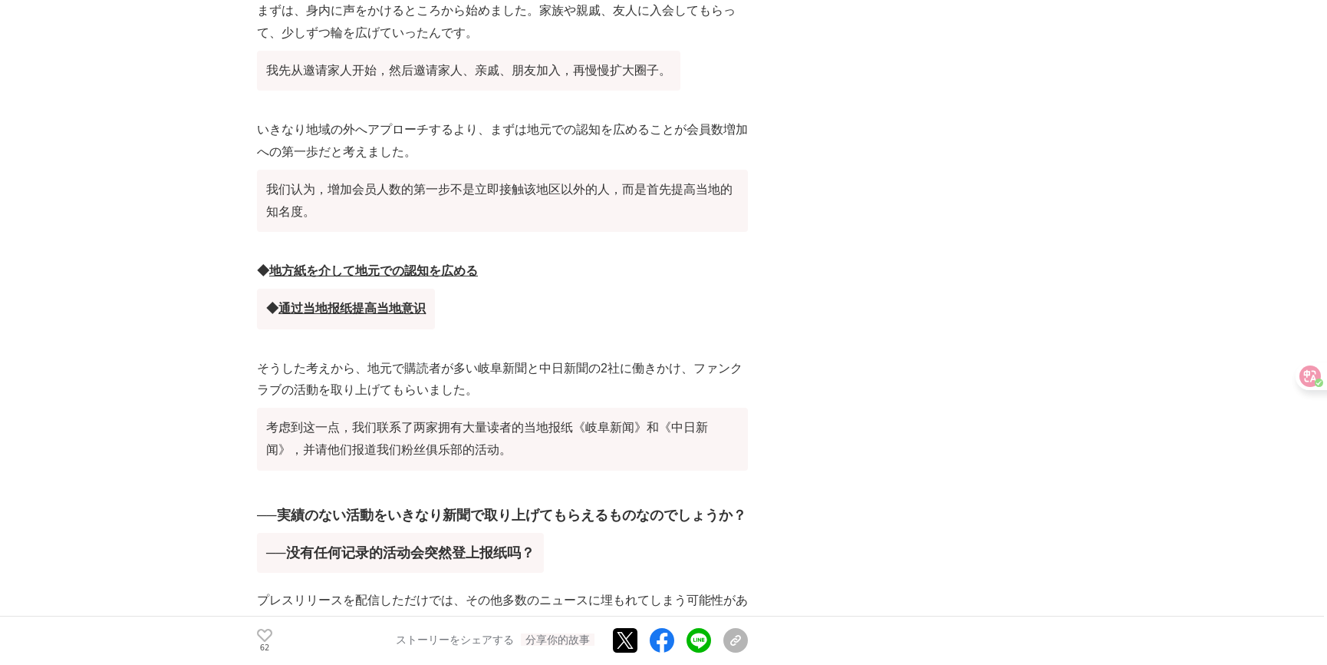
click at [559, 504] on h3 "──実績のない活動をいきなり新聞で取り上げてもらえるものなのでしょうか？ ──没有任何记录的活动会突然登上报纸吗？" at bounding box center [502, 541] width 491 height 75
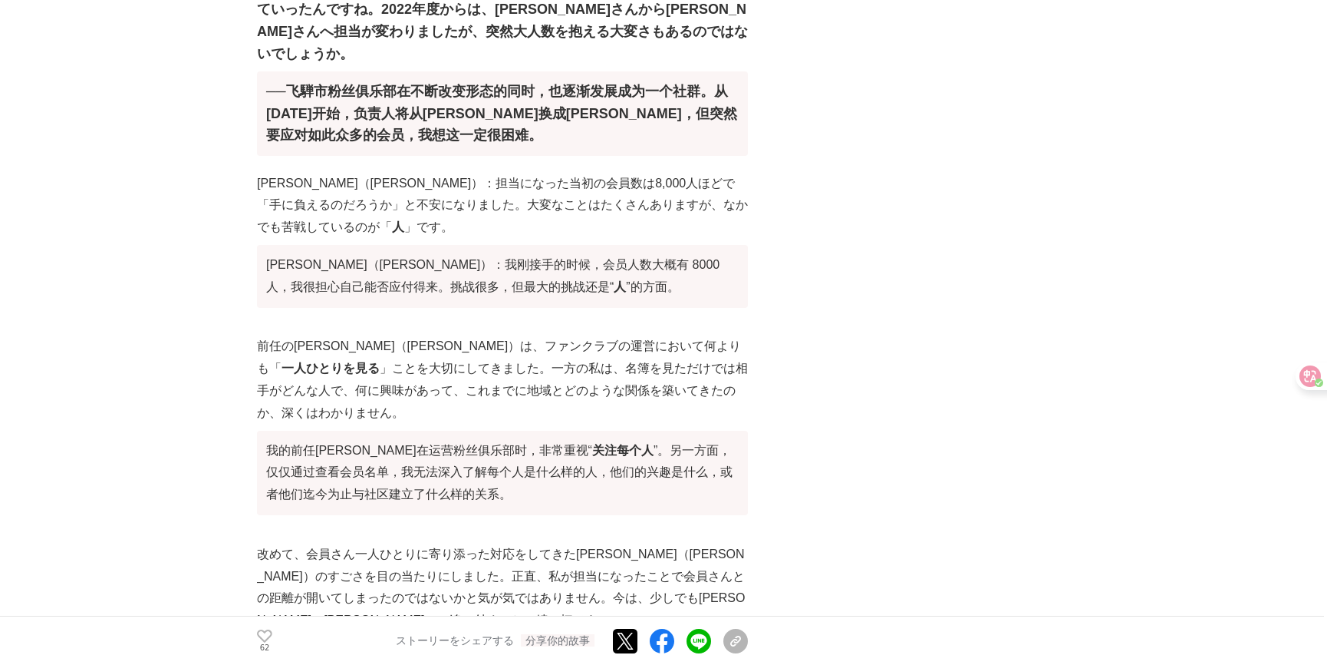
scroll to position [22153, 0]
